Goal: Task Accomplishment & Management: Manage account settings

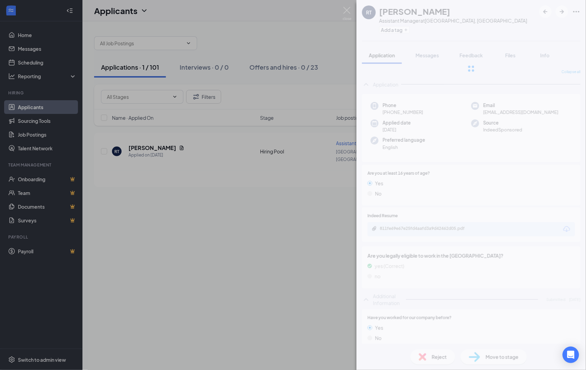
click at [302, 44] on div "RT [PERSON_NAME] Assistant Manager at [GEOGRAPHIC_DATA], [GEOGRAPHIC_DATA] Add …" at bounding box center [293, 185] width 586 height 370
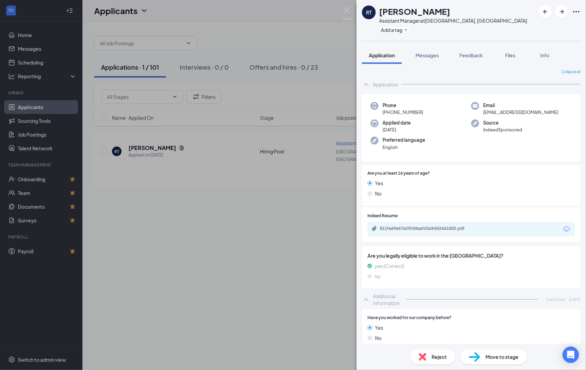
click at [344, 11] on div "Applicants JJ" at bounding box center [334, 10] width 504 height 21
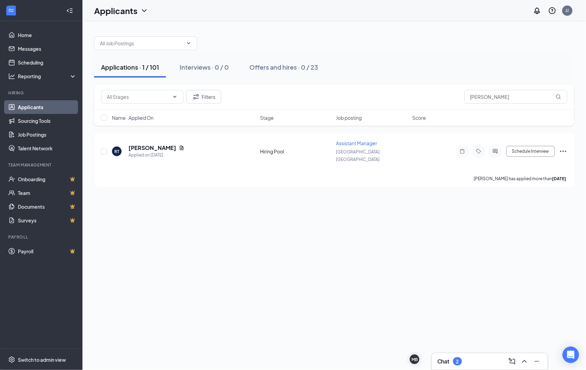
click at [56, 110] on link "Applicants" at bounding box center [47, 107] width 59 height 14
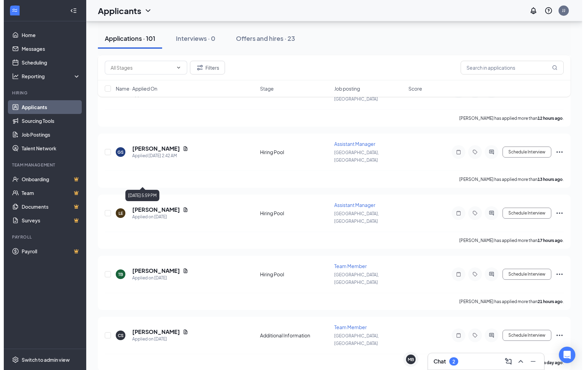
scroll to position [667, 0]
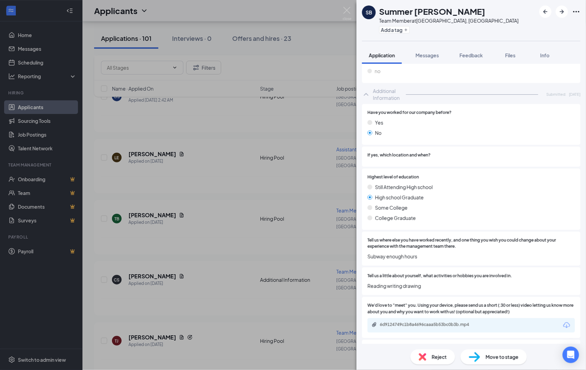
scroll to position [168, 0]
click at [421, 321] on div "6d9124749c1b8a4696caaa5b53bc0b3b.mp4" at bounding box center [471, 325] width 207 height 14
click at [420, 325] on div "6d9124749c1b8a4696caaa5b53bc0b3b.mp4" at bounding box center [428, 324] width 96 height 5
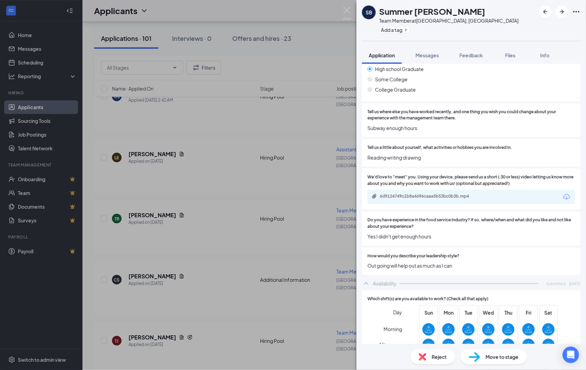
scroll to position [294, 0]
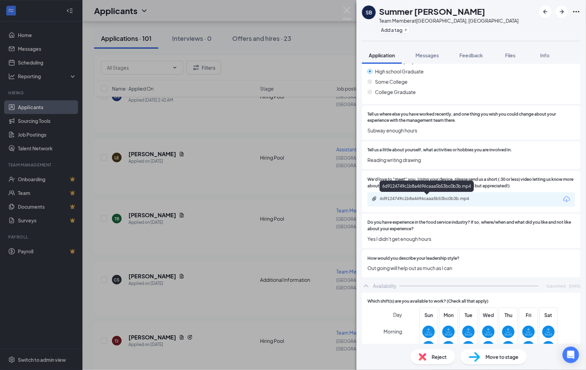
click at [473, 201] on div "6d9124749c1b8a4696caaa5b53bc0b3b.mp4" at bounding box center [428, 198] width 96 height 5
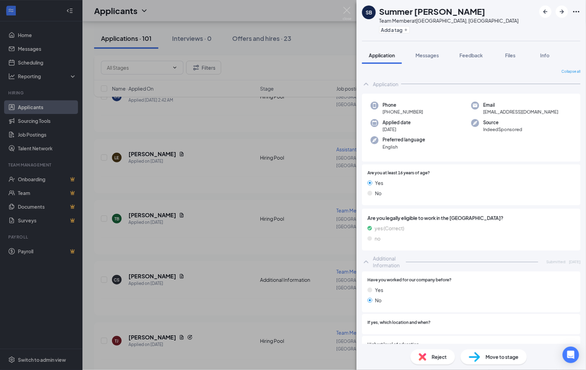
scroll to position [0, 0]
click at [270, 109] on div "SB Summer Bower Team Member at Lincolnton, NC Add a tag Application Messages Fe…" at bounding box center [293, 185] width 586 height 370
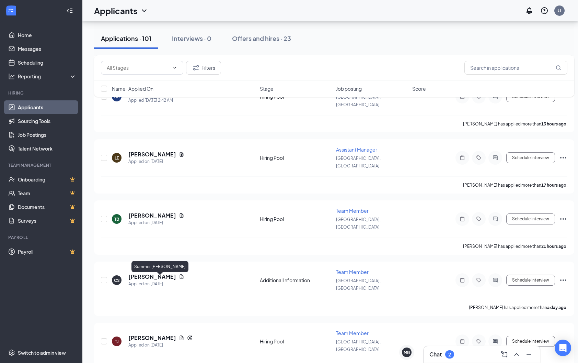
drag, startPoint x: 139, startPoint y: 278, endPoint x: 140, endPoint y: 268, distance: 9.3
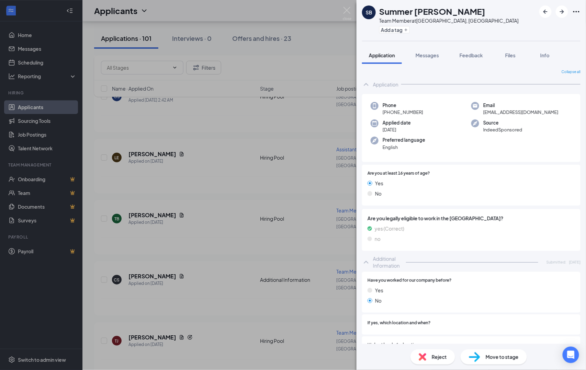
click at [322, 147] on div "SB Summer Bower Team Member at Lincolnton, NC Add a tag Application Messages Fe…" at bounding box center [293, 185] width 586 height 370
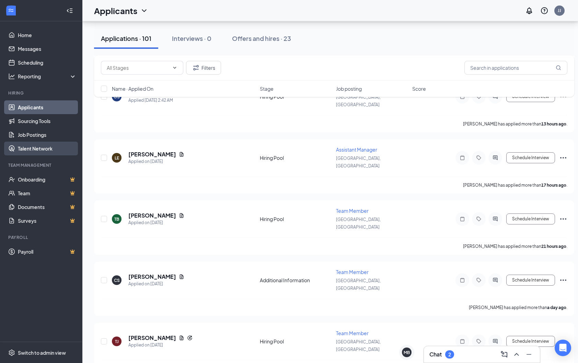
click at [46, 153] on link "Talent Network" at bounding box center [47, 149] width 59 height 14
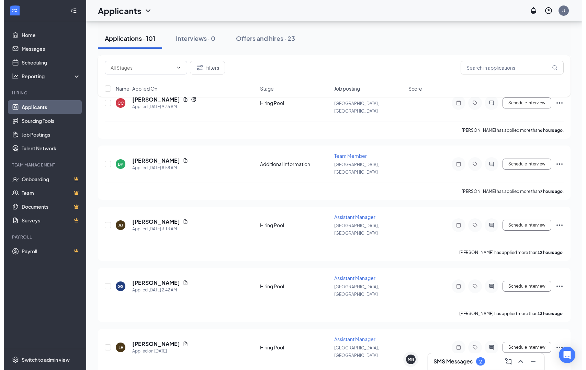
scroll to position [500, 0]
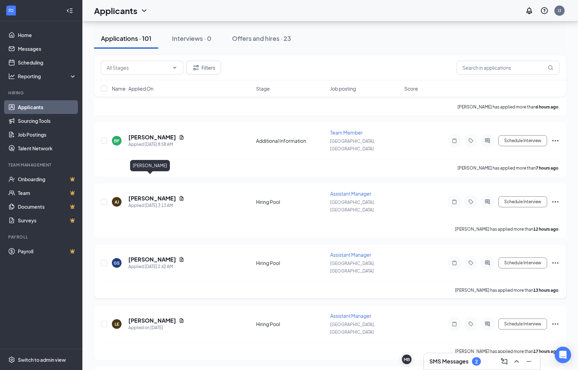
click at [150, 256] on h5 "[PERSON_NAME]" at bounding box center [152, 260] width 48 height 8
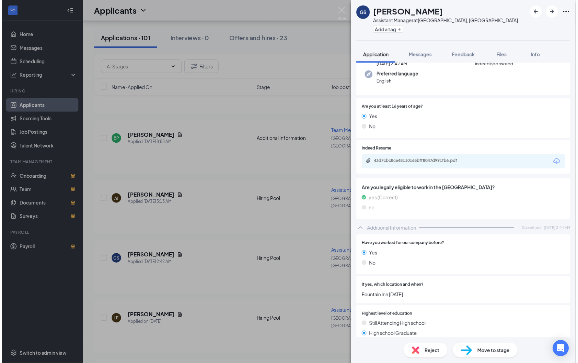
scroll to position [84, 0]
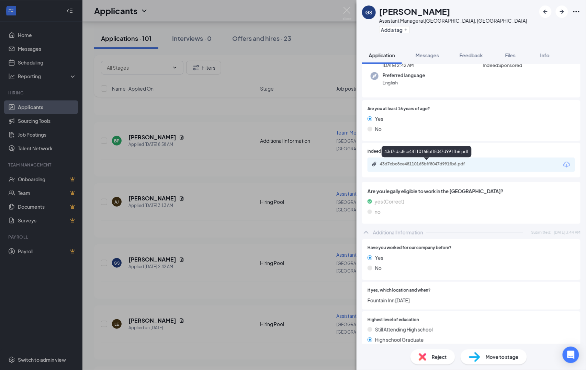
click at [421, 166] on div "43d7cbc8ce48110165bff8047d991fb6.pdf" at bounding box center [428, 163] width 96 height 5
click at [289, 239] on div "GS [PERSON_NAME] Assistant Manager at [GEOGRAPHIC_DATA], [GEOGRAPHIC_DATA] Add …" at bounding box center [293, 185] width 586 height 370
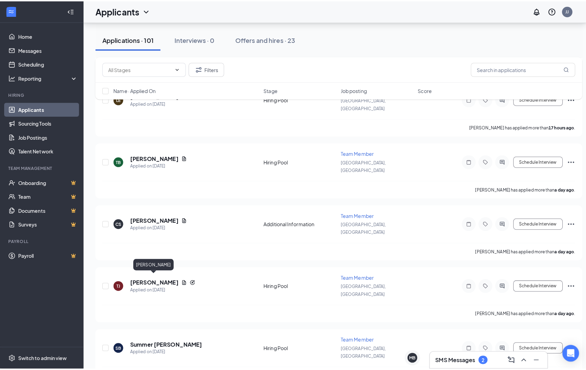
scroll to position [718, 0]
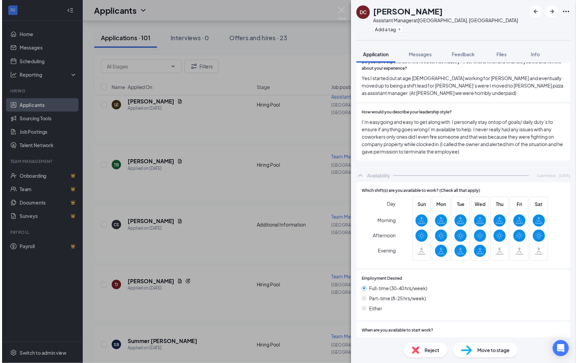
scroll to position [465, 0]
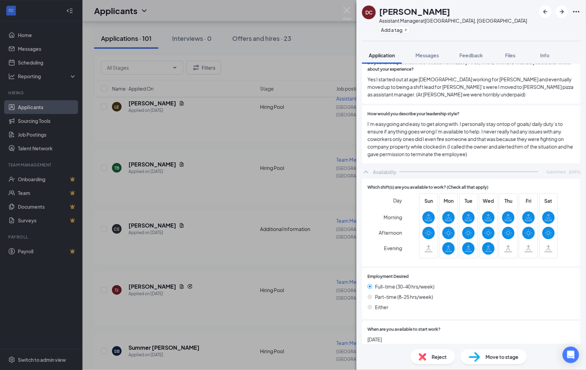
click at [238, 235] on div "DC [PERSON_NAME] Assistant Manager at [GEOGRAPHIC_DATA], [GEOGRAPHIC_DATA] Add …" at bounding box center [293, 185] width 586 height 370
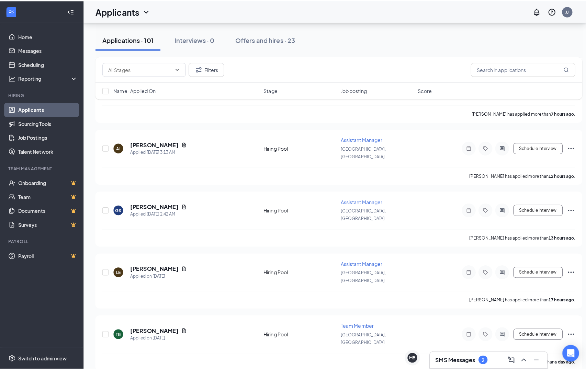
scroll to position [554, 0]
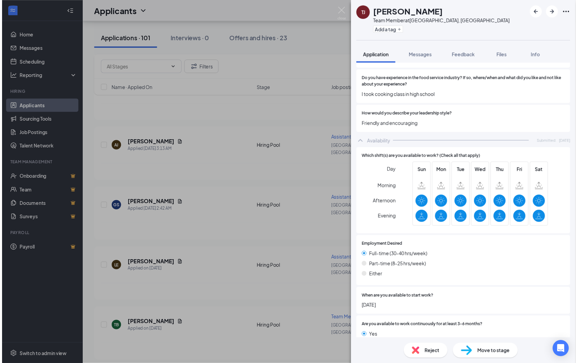
scroll to position [462, 0]
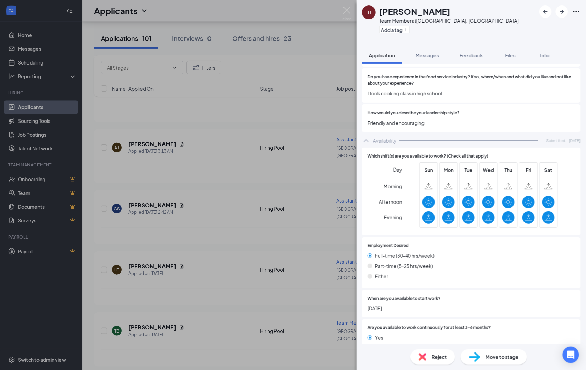
click at [246, 290] on div "[PERSON_NAME] [PERSON_NAME] Team Member at [GEOGRAPHIC_DATA], [GEOGRAPHIC_DATA]…" at bounding box center [293, 185] width 586 height 370
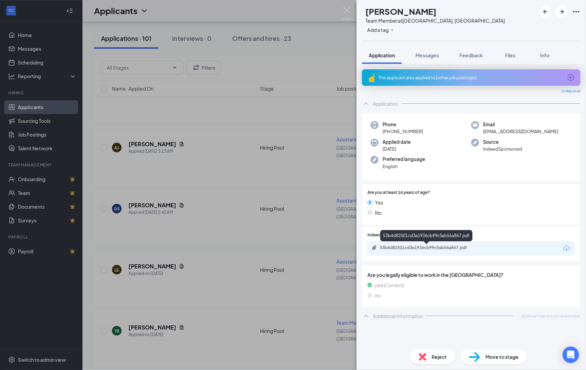
click at [444, 248] on div "53b4d82501cd3e1936cb99c5ab56a867.pdf" at bounding box center [428, 247] width 96 height 5
click at [296, 254] on div "CS [PERSON_NAME] Team Member at [GEOGRAPHIC_DATA], [GEOGRAPHIC_DATA] Add a tag …" at bounding box center [293, 185] width 586 height 370
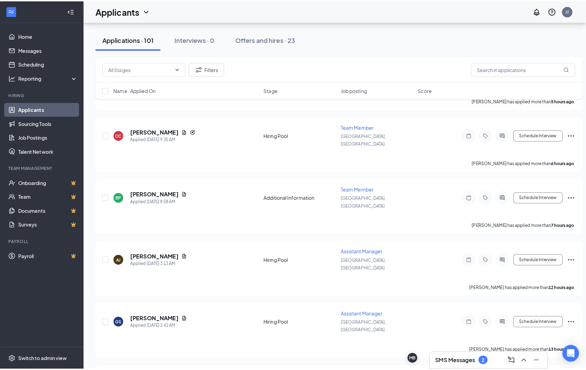
scroll to position [445, 0]
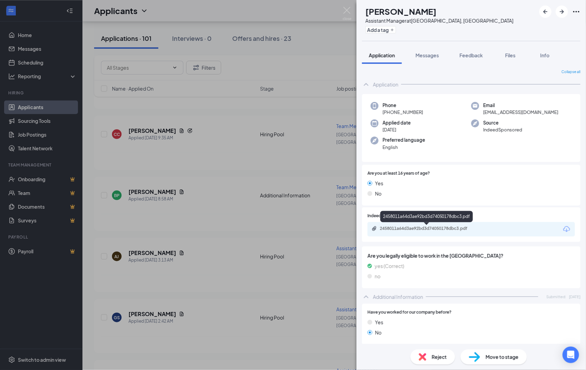
click at [449, 228] on div "2458011a64d3ae92bd3d74050178dbc3.pdf" at bounding box center [428, 228] width 96 height 5
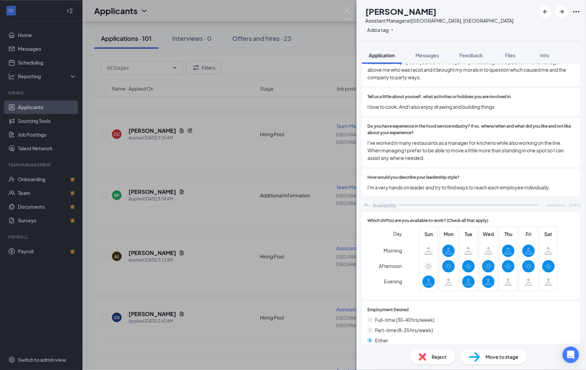
scroll to position [420, 0]
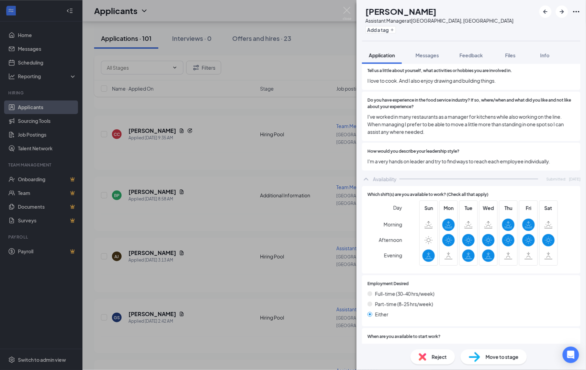
click at [226, 213] on div "LE [PERSON_NAME] Assistant Manager at [GEOGRAPHIC_DATA], [GEOGRAPHIC_DATA] Add …" at bounding box center [293, 185] width 586 height 370
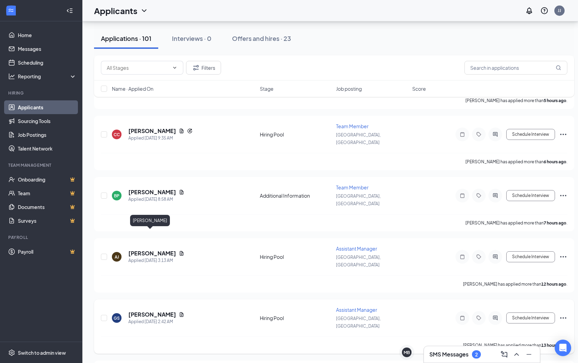
click at [143, 310] on h5 "[PERSON_NAME]" at bounding box center [152, 314] width 48 height 8
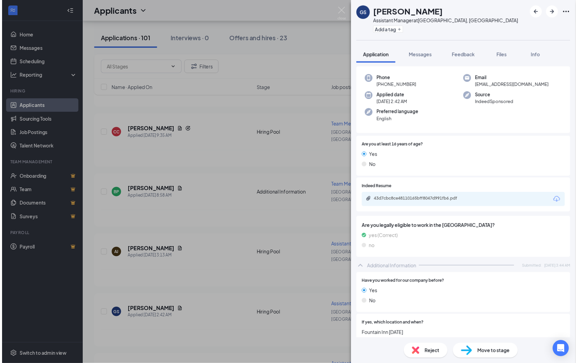
scroll to position [45, 0]
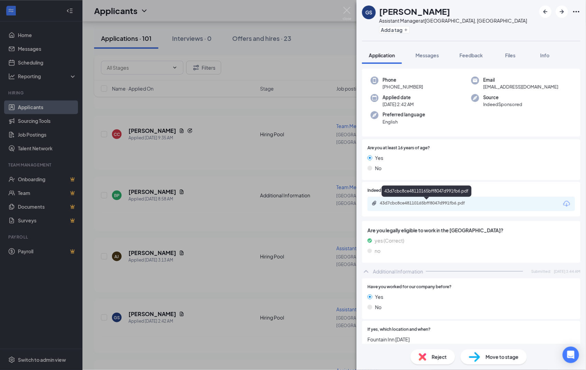
click at [422, 205] on div "43d7cbc8ce48110165bff8047d991fb6.pdf" at bounding box center [428, 203] width 96 height 5
click at [289, 174] on div "GS [PERSON_NAME] Assistant Manager at [GEOGRAPHIC_DATA], [GEOGRAPHIC_DATA] Add …" at bounding box center [293, 185] width 586 height 370
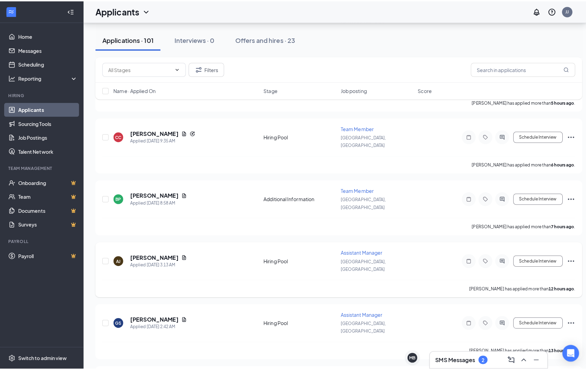
scroll to position [391, 0]
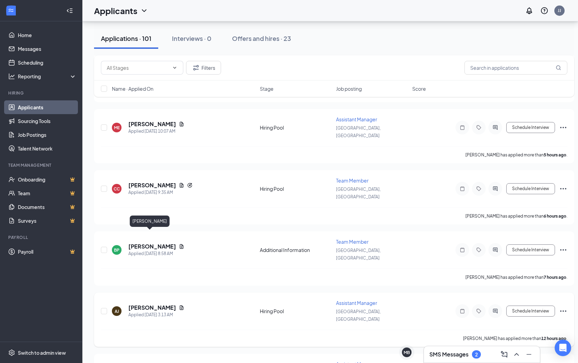
click at [138, 304] on h5 "[PERSON_NAME]" at bounding box center [152, 308] width 48 height 8
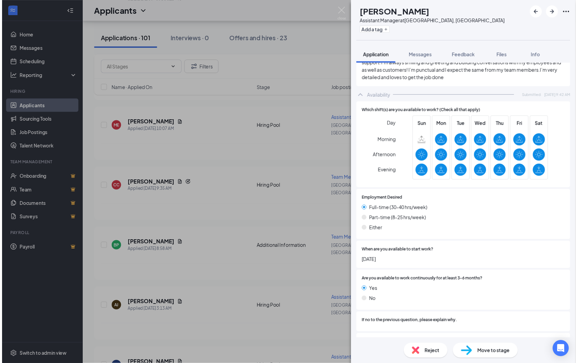
scroll to position [583, 0]
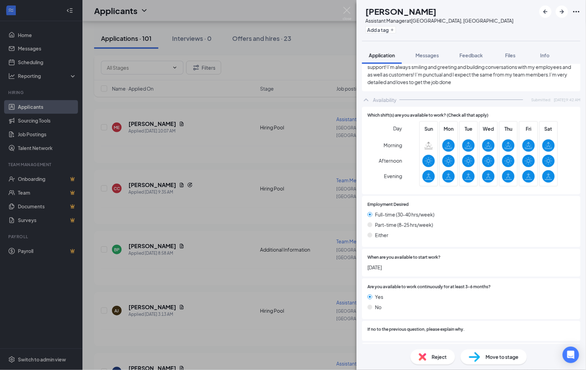
click at [330, 212] on div "[PERSON_NAME] [PERSON_NAME] Assistant Manager at [GEOGRAPHIC_DATA], [GEOGRAPHIC…" at bounding box center [293, 185] width 586 height 370
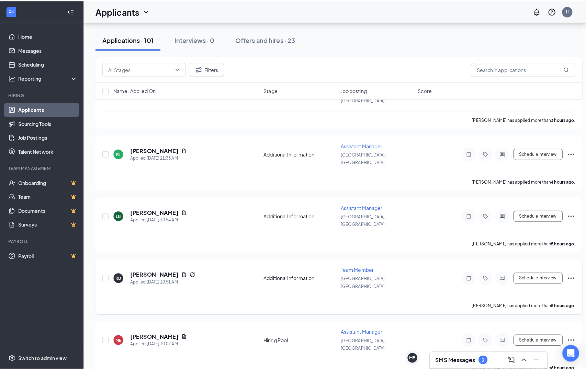
scroll to position [173, 0]
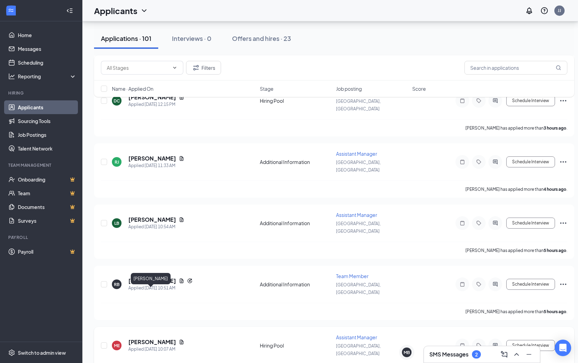
click at [151, 338] on h5 "[PERSON_NAME]" at bounding box center [152, 342] width 48 height 8
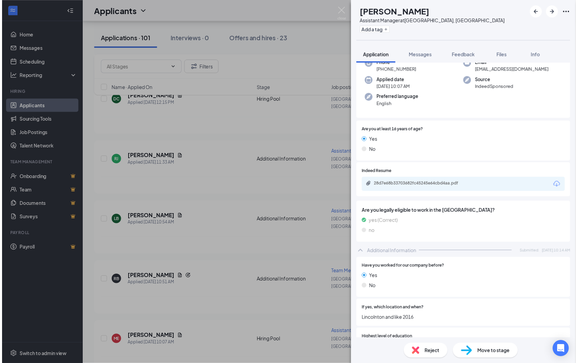
scroll to position [42, 0]
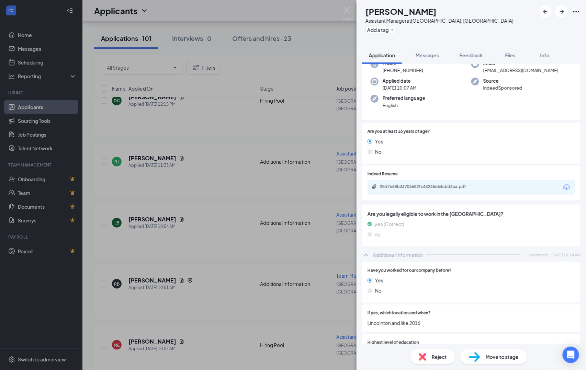
click at [449, 182] on div "28d7e68b33703682fc45245e64cbd4aa.pdf" at bounding box center [471, 187] width 207 height 14
click at [447, 188] on div "28d7e68b33703682fc45245e64cbd4aa.pdf" at bounding box center [428, 186] width 96 height 5
click at [217, 160] on div "ME [PERSON_NAME] Assistant Manager at [GEOGRAPHIC_DATA], [GEOGRAPHIC_DATA] Add …" at bounding box center [293, 185] width 586 height 370
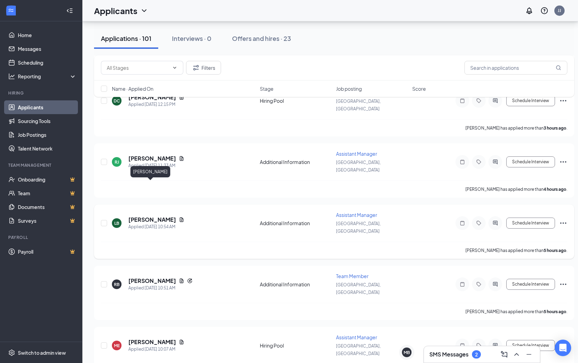
click at [151, 216] on h5 "[PERSON_NAME]" at bounding box center [152, 220] width 48 height 8
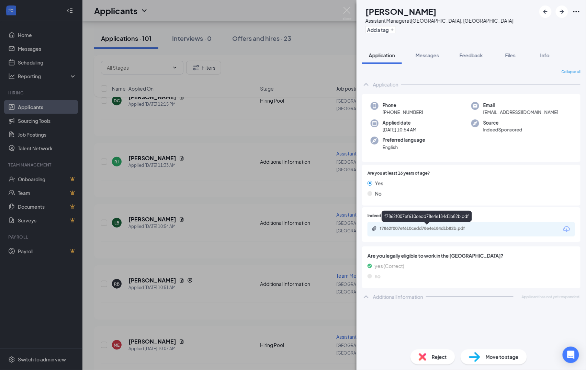
click at [424, 230] on div "f7862f007ef610cedd78e4e184d1b82b.pdf" at bounding box center [428, 228] width 96 height 5
click at [236, 222] on div "LB [PERSON_NAME] Assistant Manager at [GEOGRAPHIC_DATA], [GEOGRAPHIC_DATA] Add …" at bounding box center [293, 185] width 586 height 370
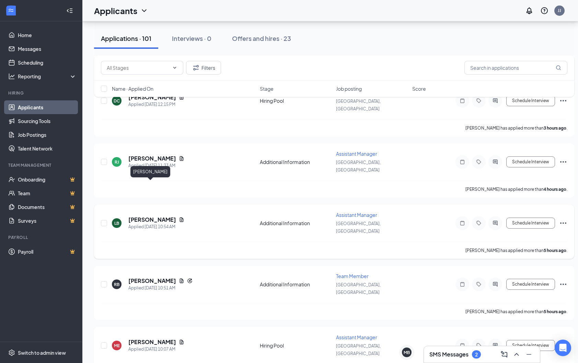
click at [134, 216] on h5 "[PERSON_NAME]" at bounding box center [152, 220] width 48 height 8
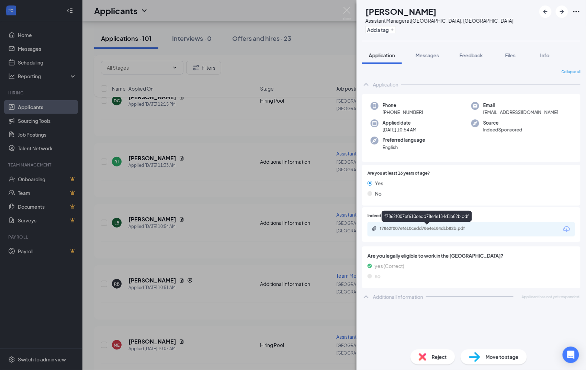
click at [434, 227] on div "f7862f007ef610cedd78e4e184d1b82b.pdf" at bounding box center [428, 228] width 96 height 5
click at [162, 164] on div "LB [PERSON_NAME] Assistant Manager at [GEOGRAPHIC_DATA], [GEOGRAPHIC_DATA] Add …" at bounding box center [293, 185] width 586 height 370
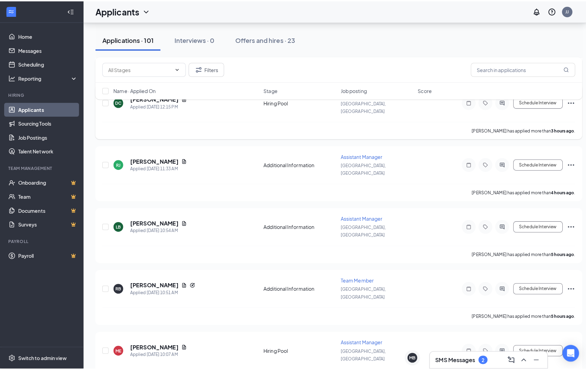
scroll to position [65, 0]
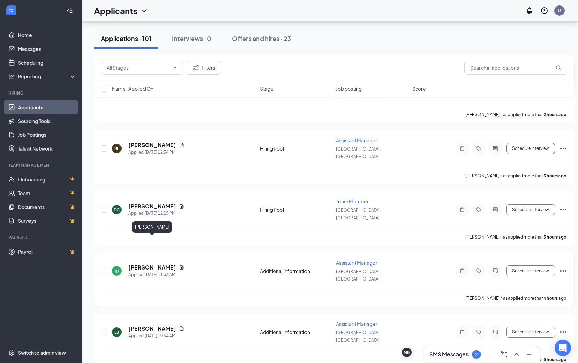
click at [150, 263] on h5 "[PERSON_NAME]" at bounding box center [152, 267] width 48 height 8
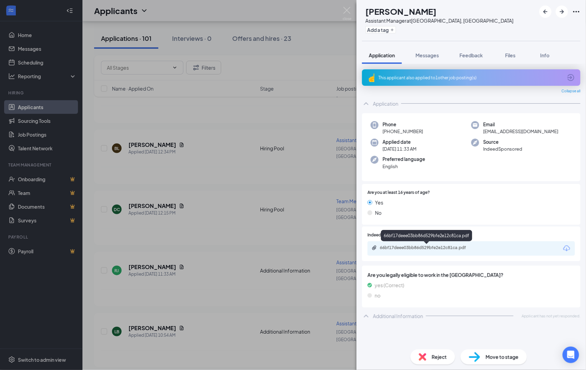
click at [447, 247] on div "66bf17deee03bb86d529bfe2e12c81ca.pdf" at bounding box center [428, 247] width 96 height 5
click at [157, 165] on div "[PERSON_NAME] [PERSON_NAME] Assistant Manager at [GEOGRAPHIC_DATA], [GEOGRAPHIC…" at bounding box center [293, 185] width 586 height 370
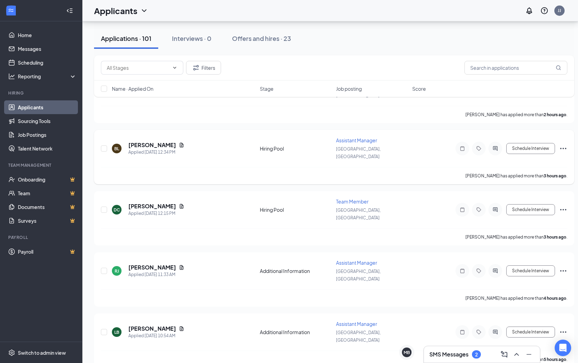
click at [148, 141] on h5 "[PERSON_NAME]" at bounding box center [152, 145] width 48 height 8
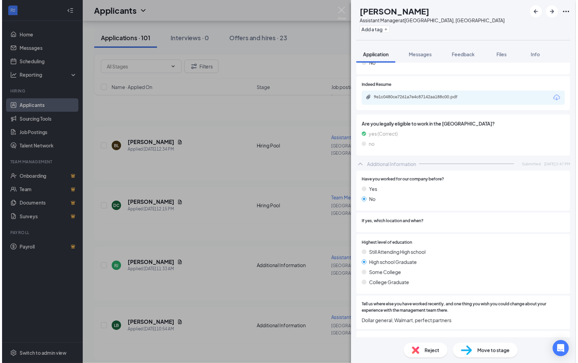
scroll to position [129, 0]
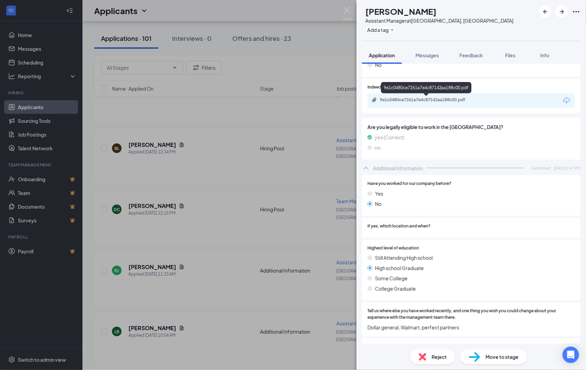
click at [403, 101] on div "9e1c0480ce7261a7e4c87142aa188c00.pdf" at bounding box center [428, 99] width 96 height 5
click at [326, 142] on div "BL [PERSON_NAME] Assistant Manager at [GEOGRAPHIC_DATA], [GEOGRAPHIC_DATA] Add …" at bounding box center [293, 185] width 586 height 370
